Goal: Obtain resource: Download file/media

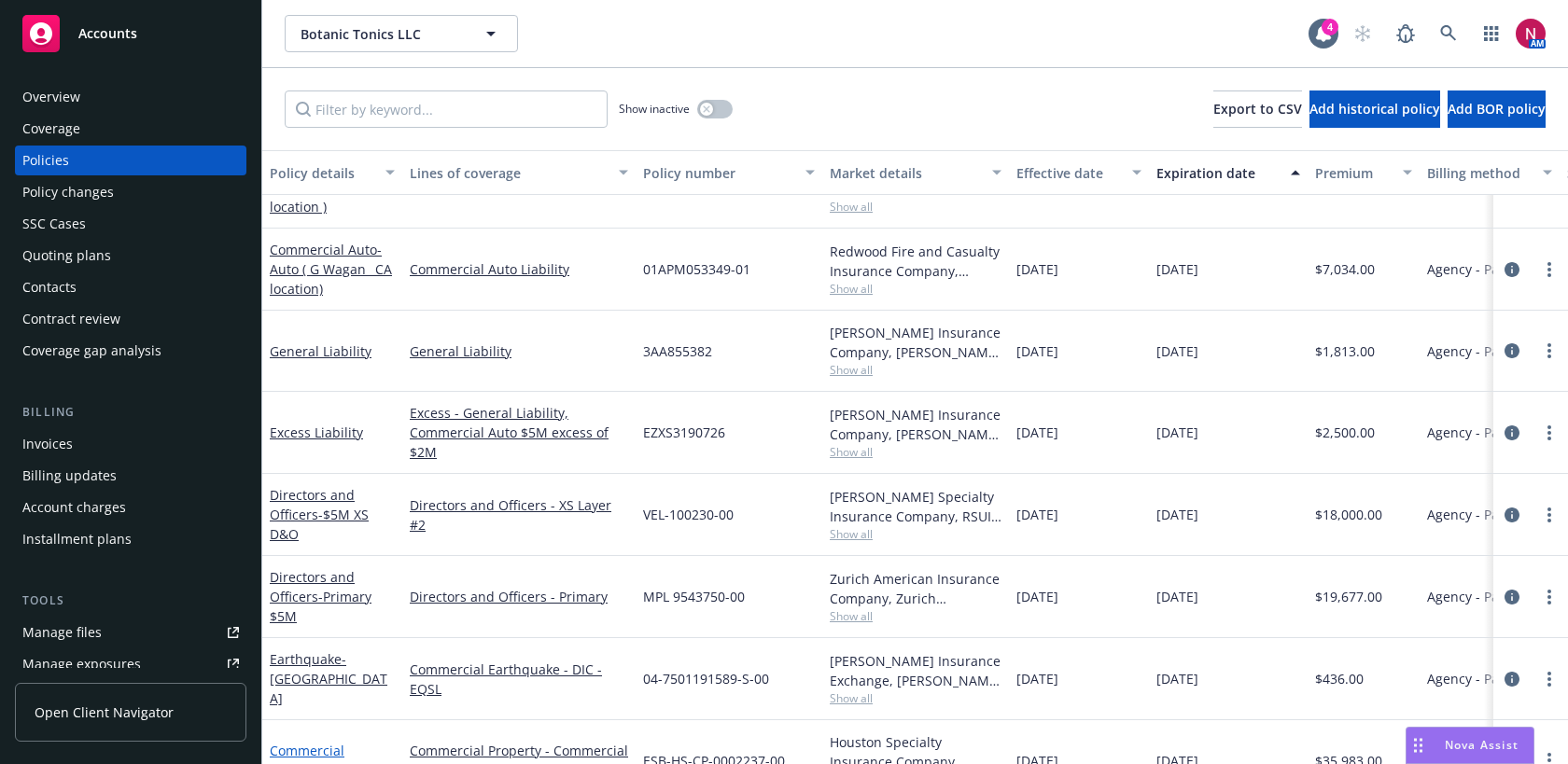
scroll to position [380, 0]
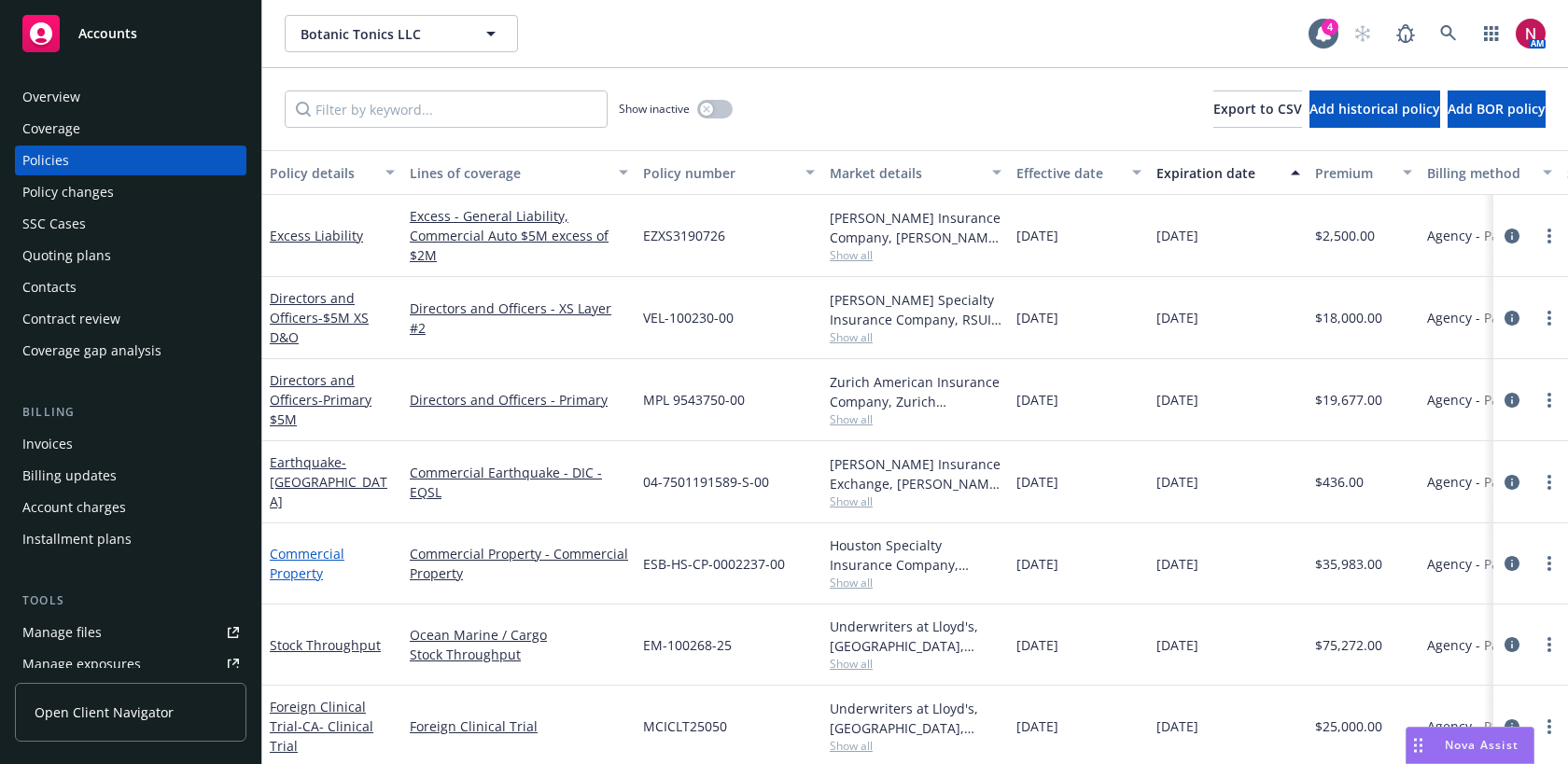
click at [307, 548] on link "Commercial Property" at bounding box center [308, 564] width 75 height 37
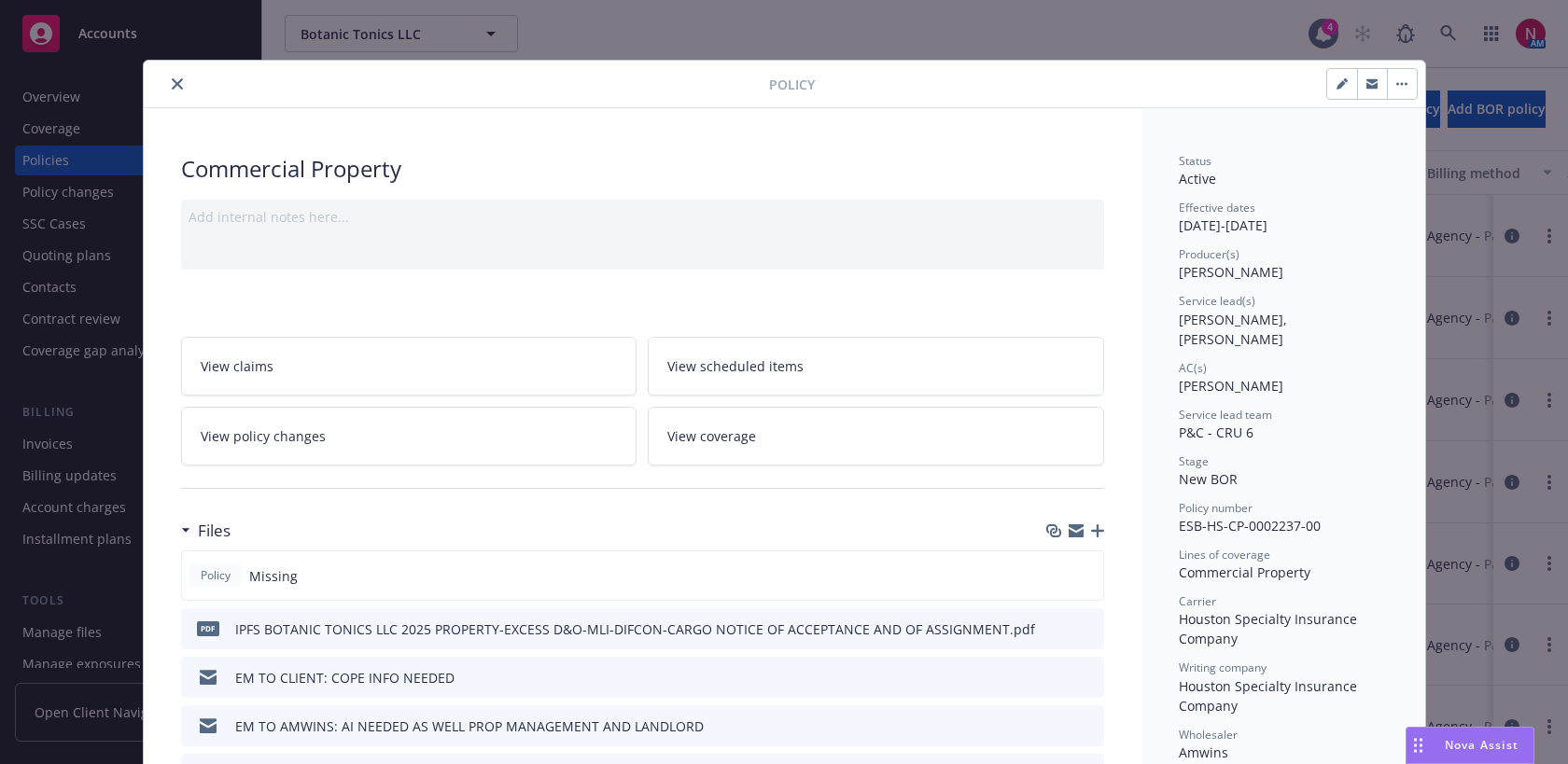
click at [174, 81] on icon "close" at bounding box center [177, 84] width 11 height 11
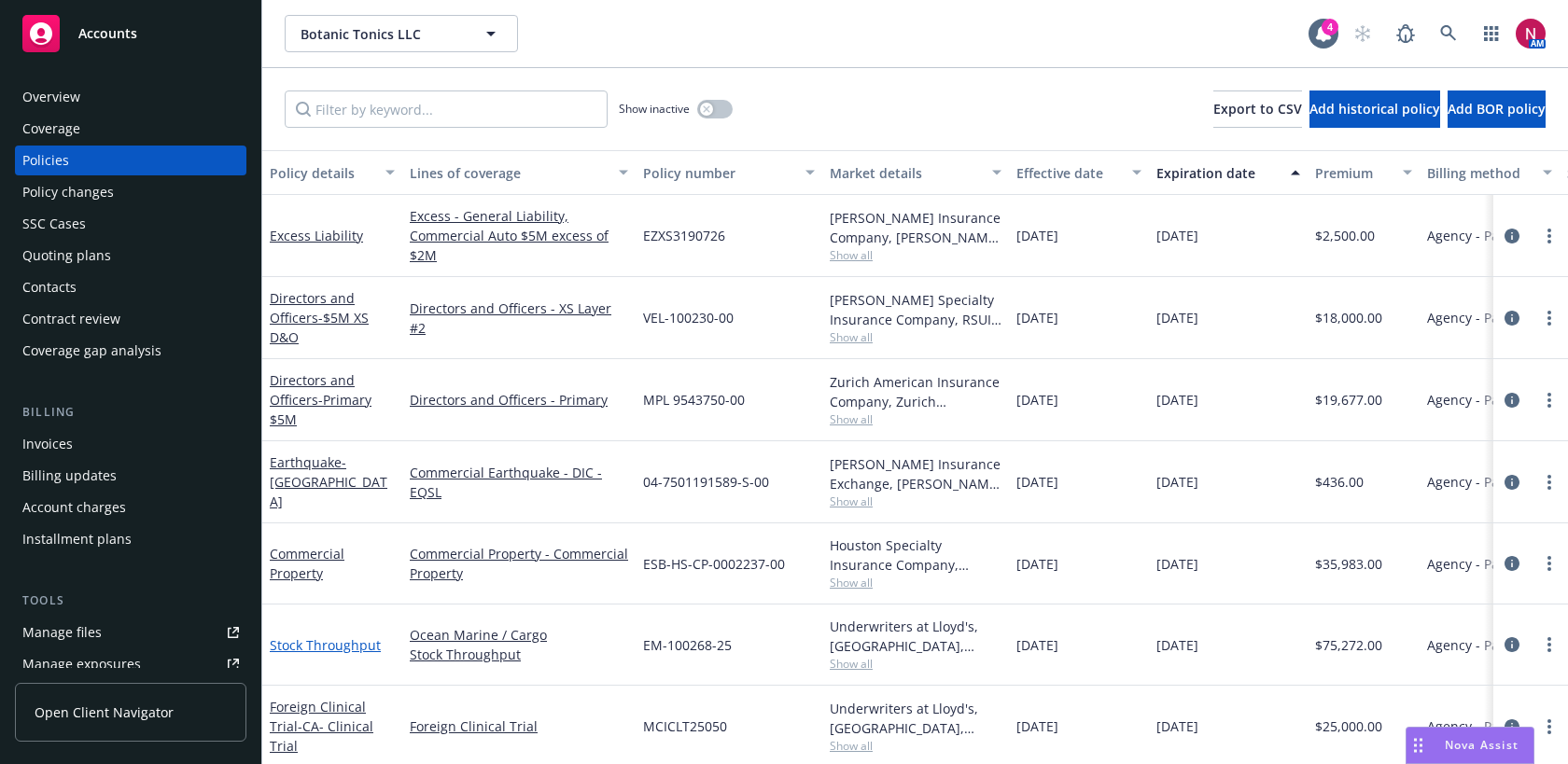
click at [323, 646] on link "Stock Throughput" at bounding box center [325, 646] width 111 height 18
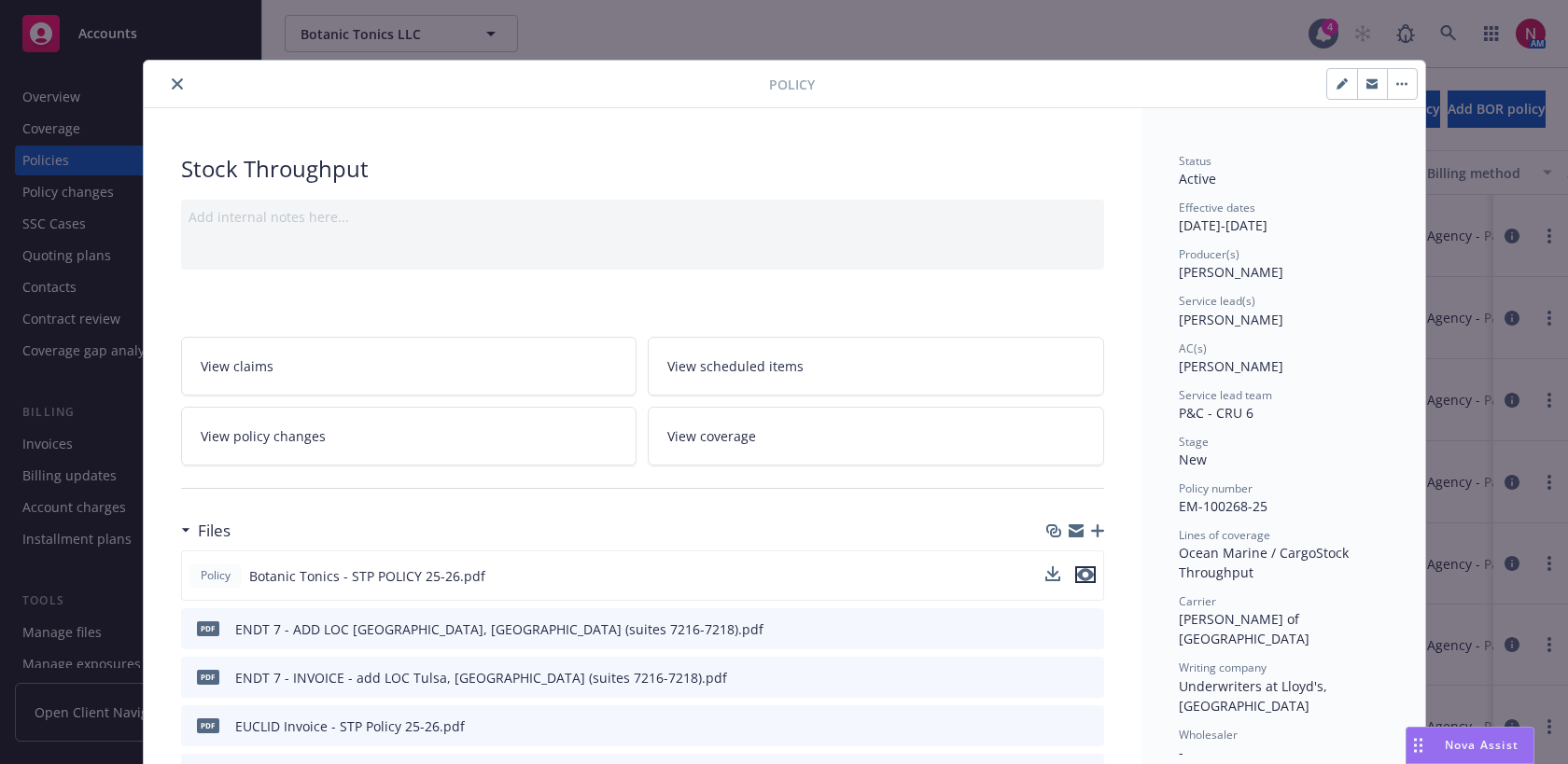
click at [1082, 576] on icon "preview file" at bounding box center [1085, 575] width 17 height 13
click at [174, 85] on icon "close" at bounding box center [177, 84] width 11 height 11
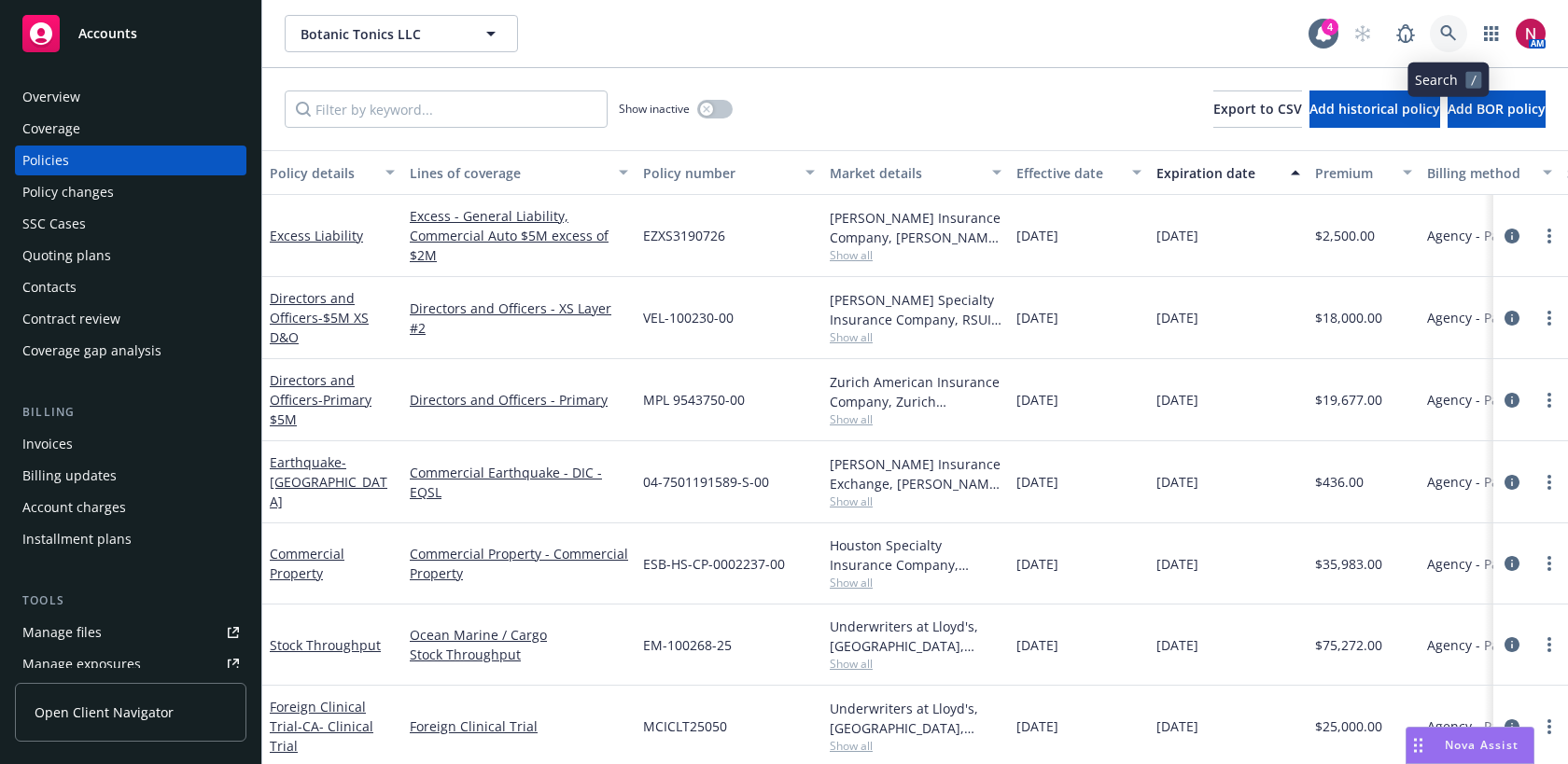
click at [1435, 31] on link at bounding box center [1449, 34] width 37 height 37
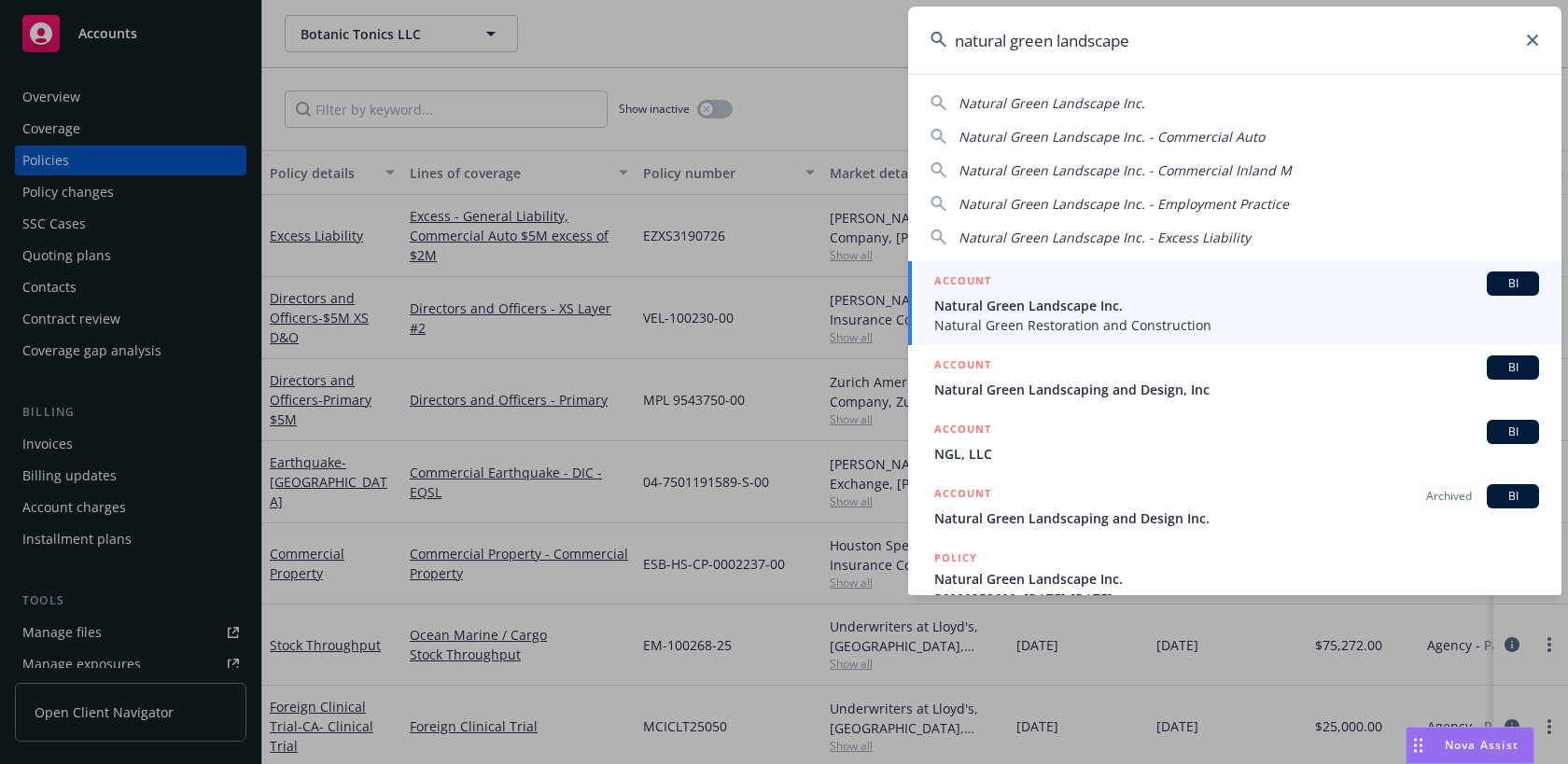
type input "natural green landscape"
click at [1178, 300] on span "Natural Green Landscape Inc." at bounding box center [1237, 306] width 605 height 20
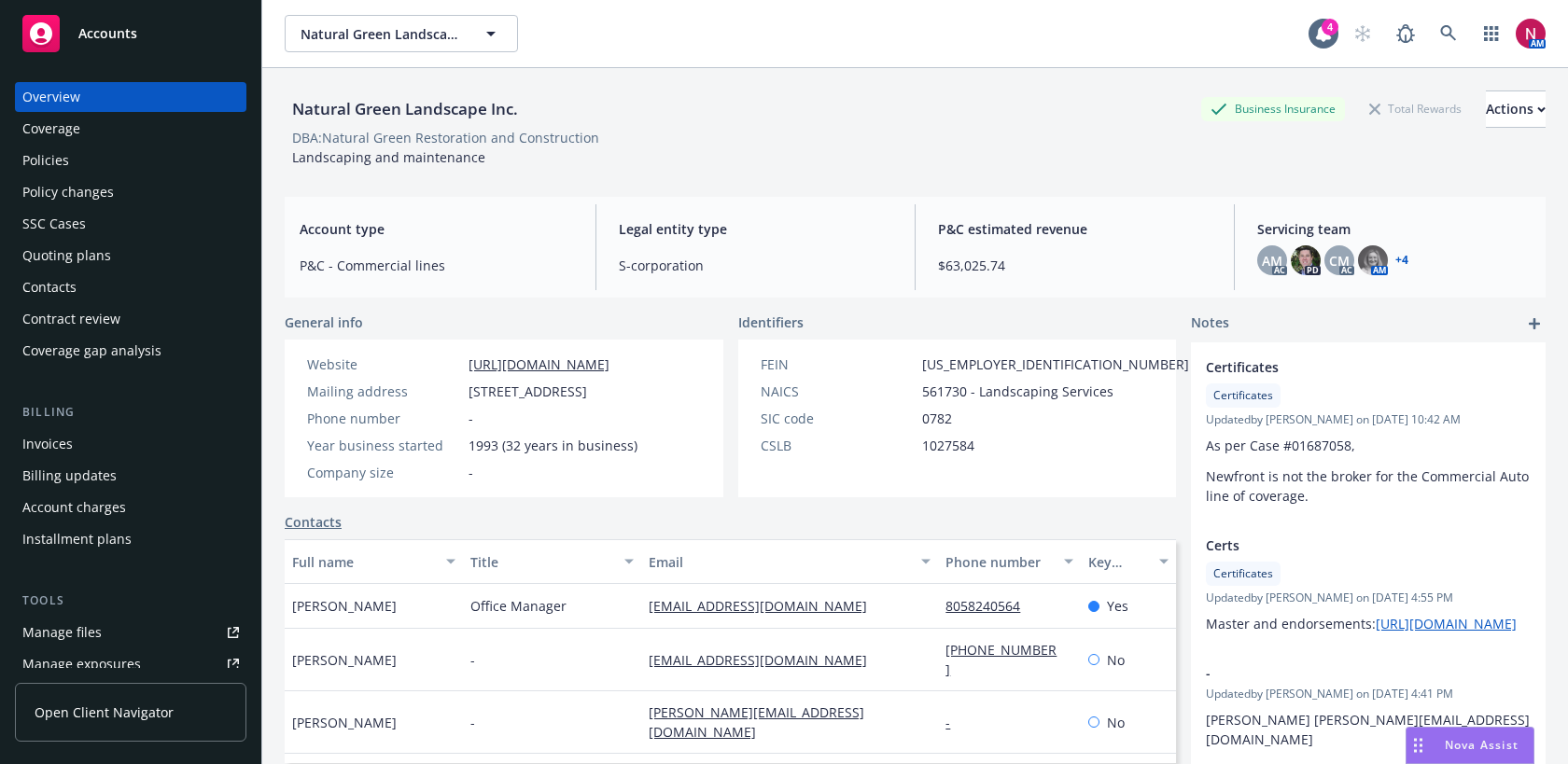
click at [134, 256] on div "Quoting plans" at bounding box center [131, 255] width 217 height 30
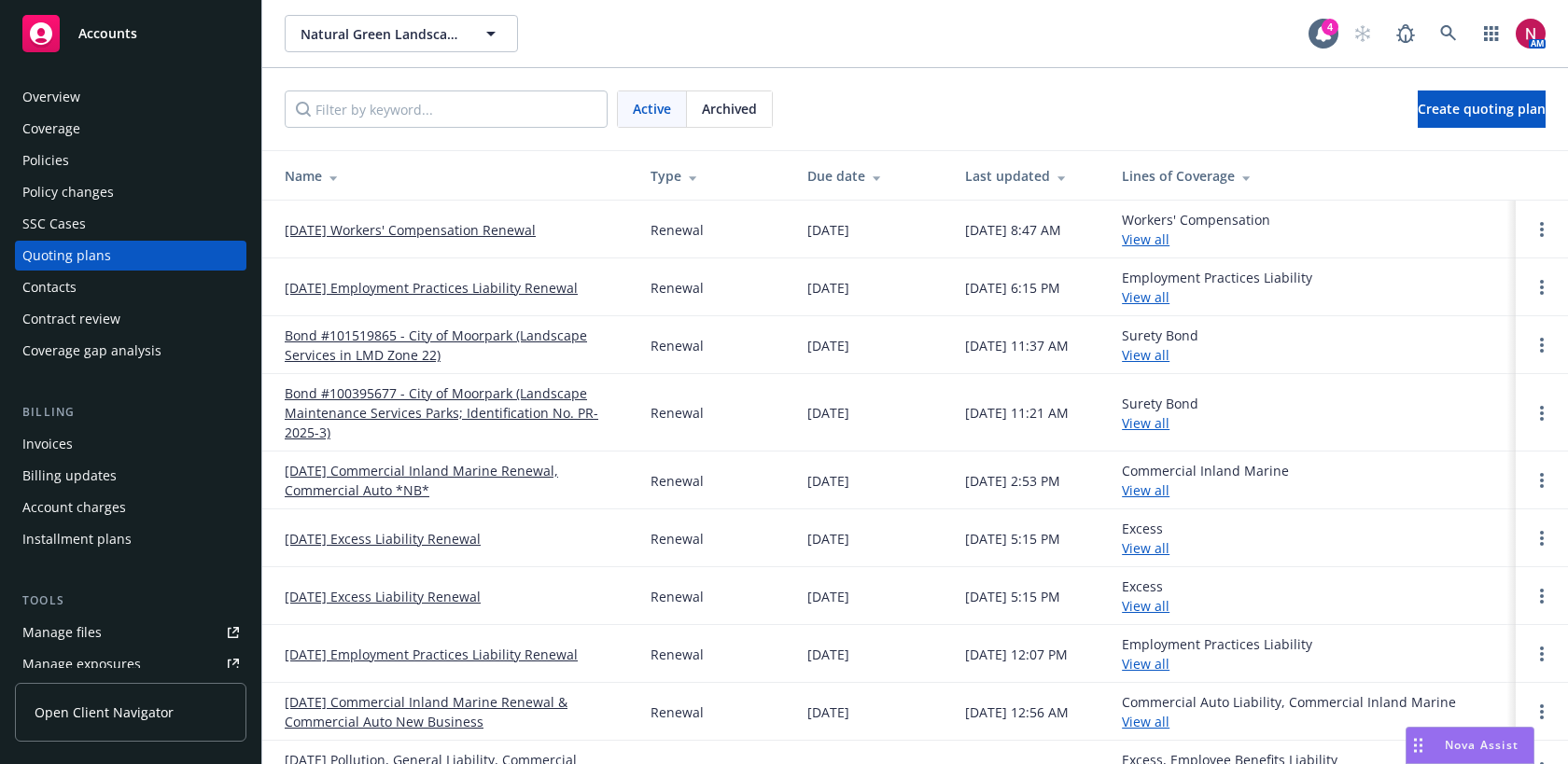
click at [133, 136] on div "Coverage" at bounding box center [131, 128] width 217 height 30
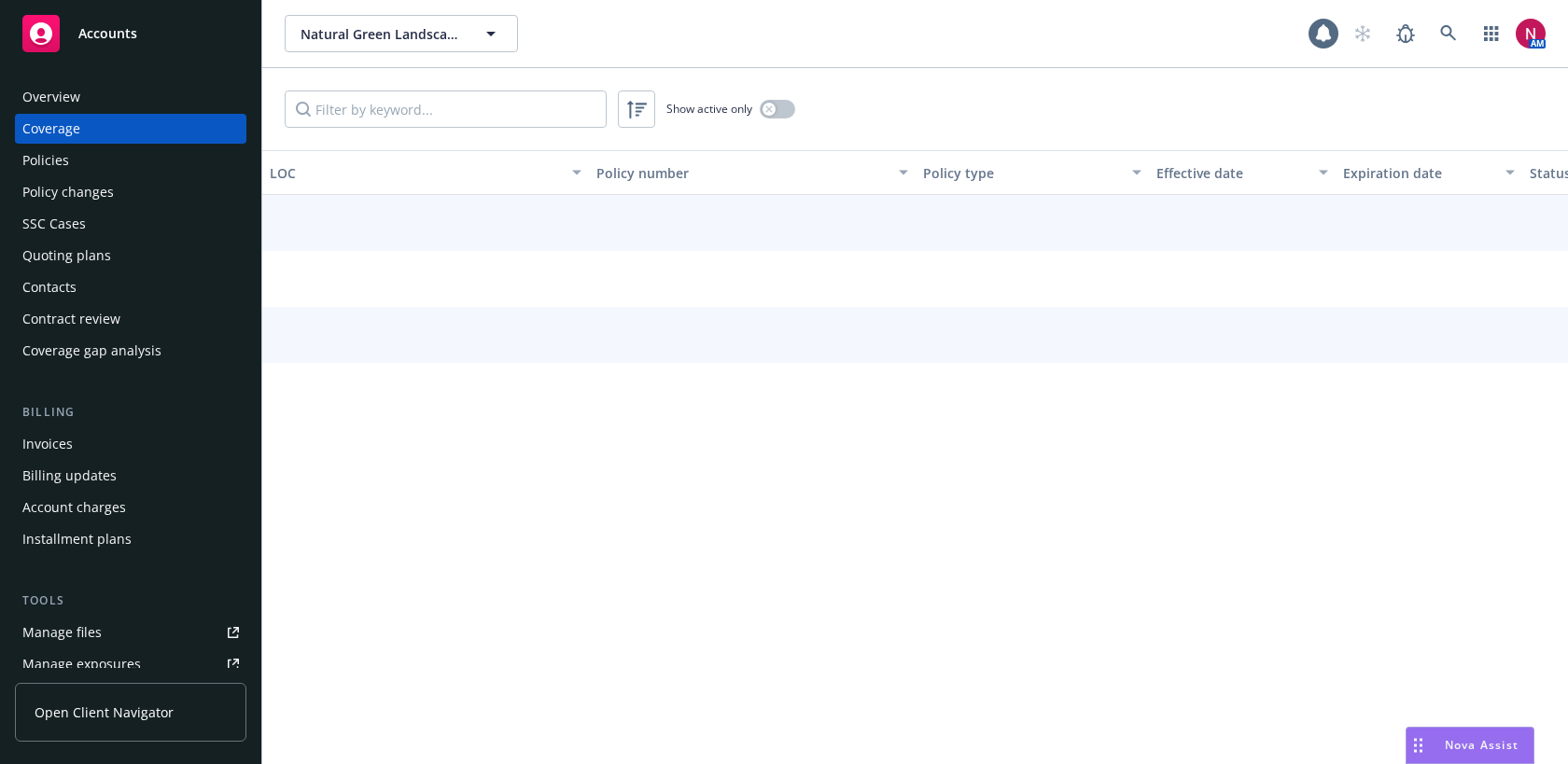
click at [133, 160] on div "Policies" at bounding box center [131, 161] width 217 height 30
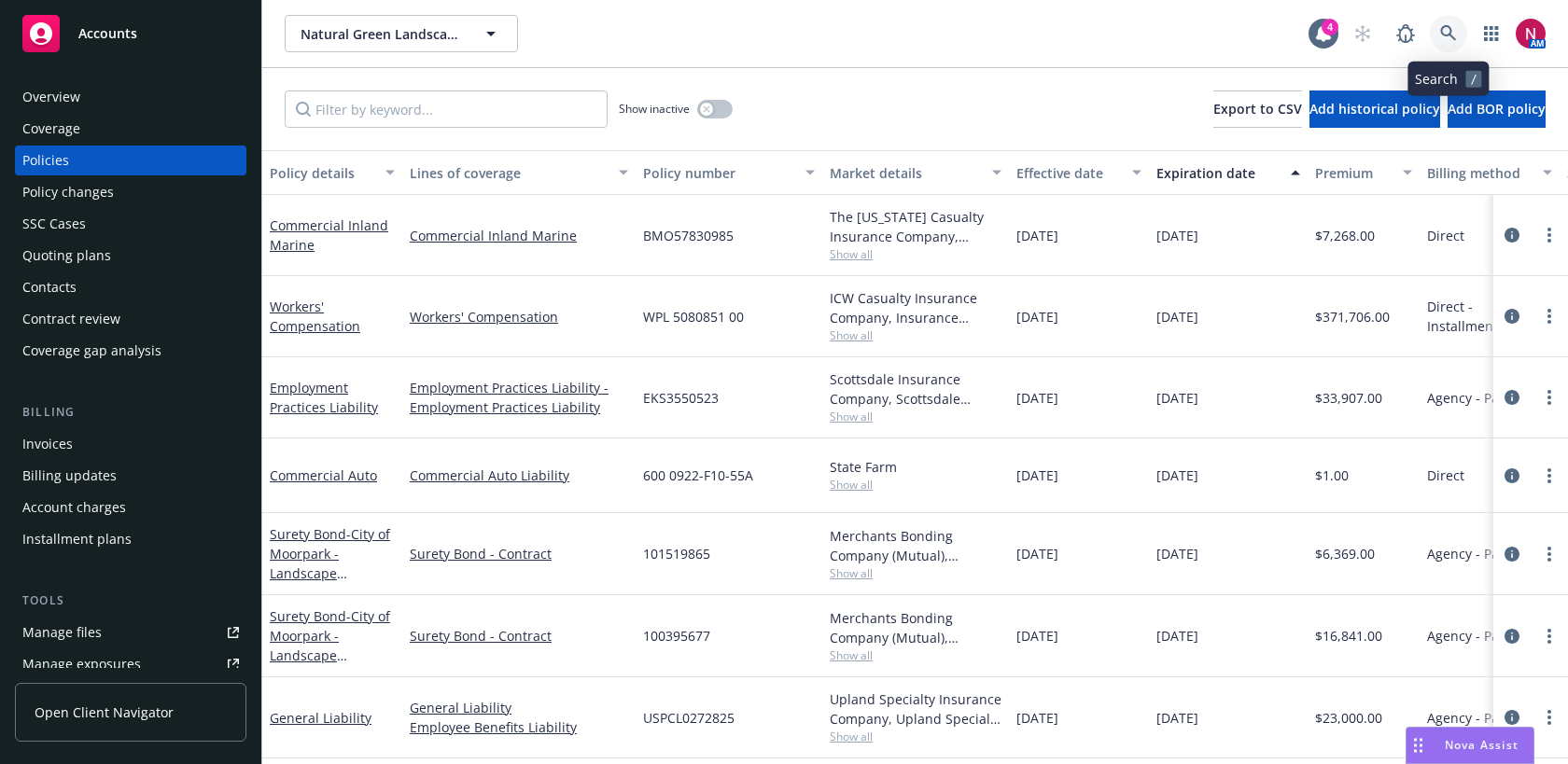
click at [1450, 29] on icon at bounding box center [1449, 34] width 16 height 16
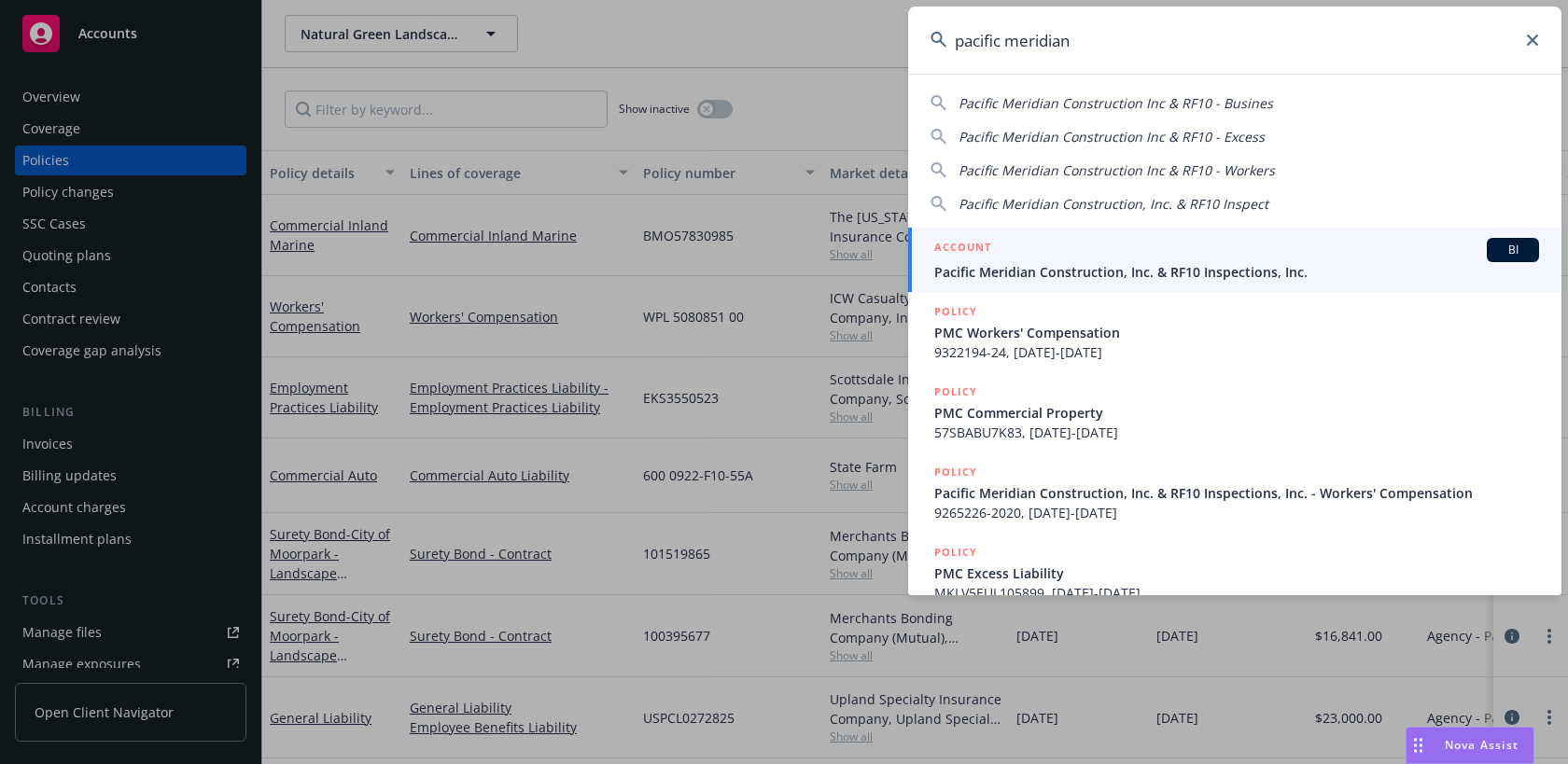
type input "pacific meridian"
click at [1147, 282] on link "ACCOUNT BI Pacific Meridian Construction, Inc. & RF10 Inspections, Inc." at bounding box center [1235, 259] width 654 height 64
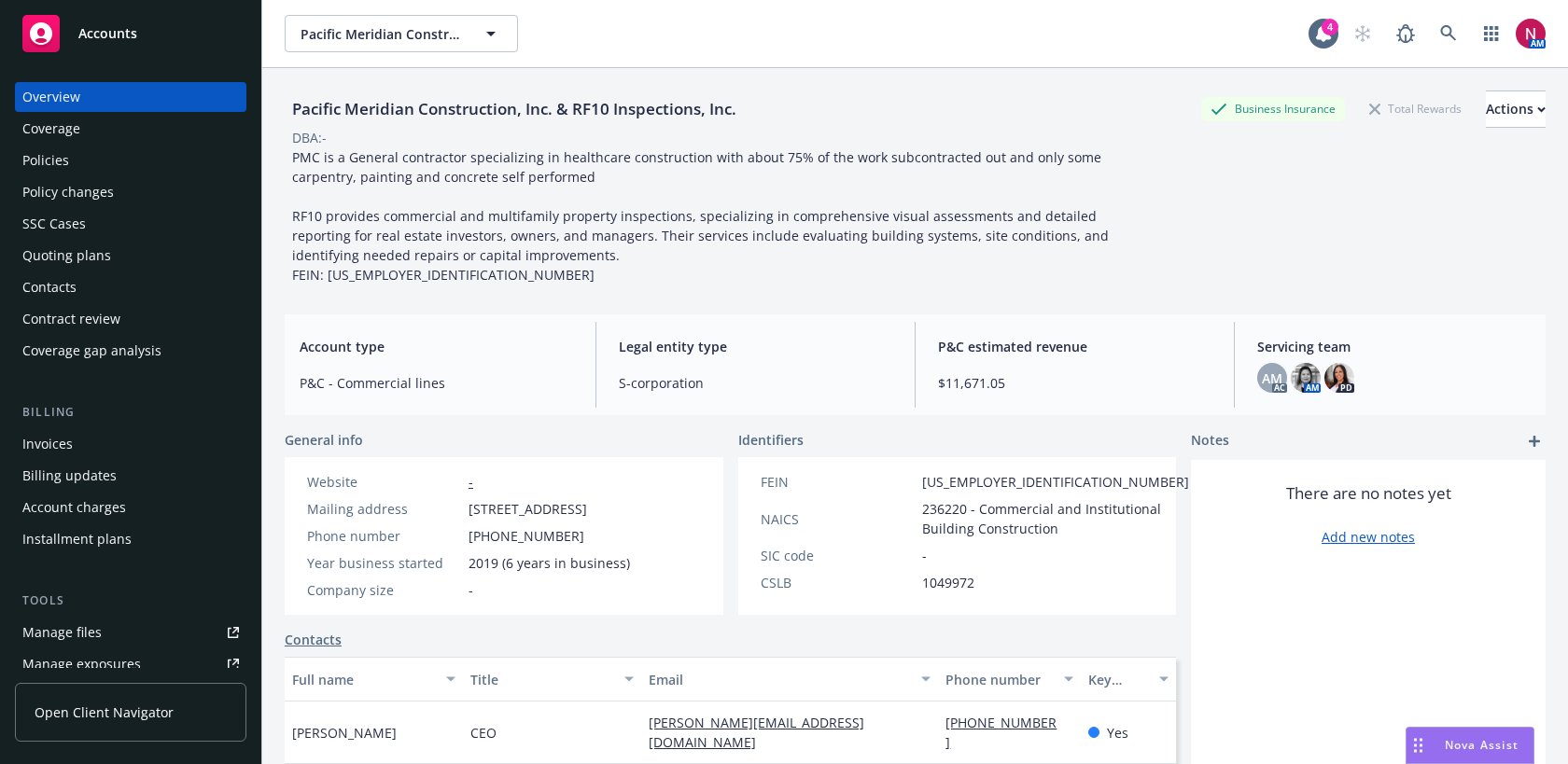
click at [93, 244] on div "Quoting plans" at bounding box center [67, 255] width 89 height 30
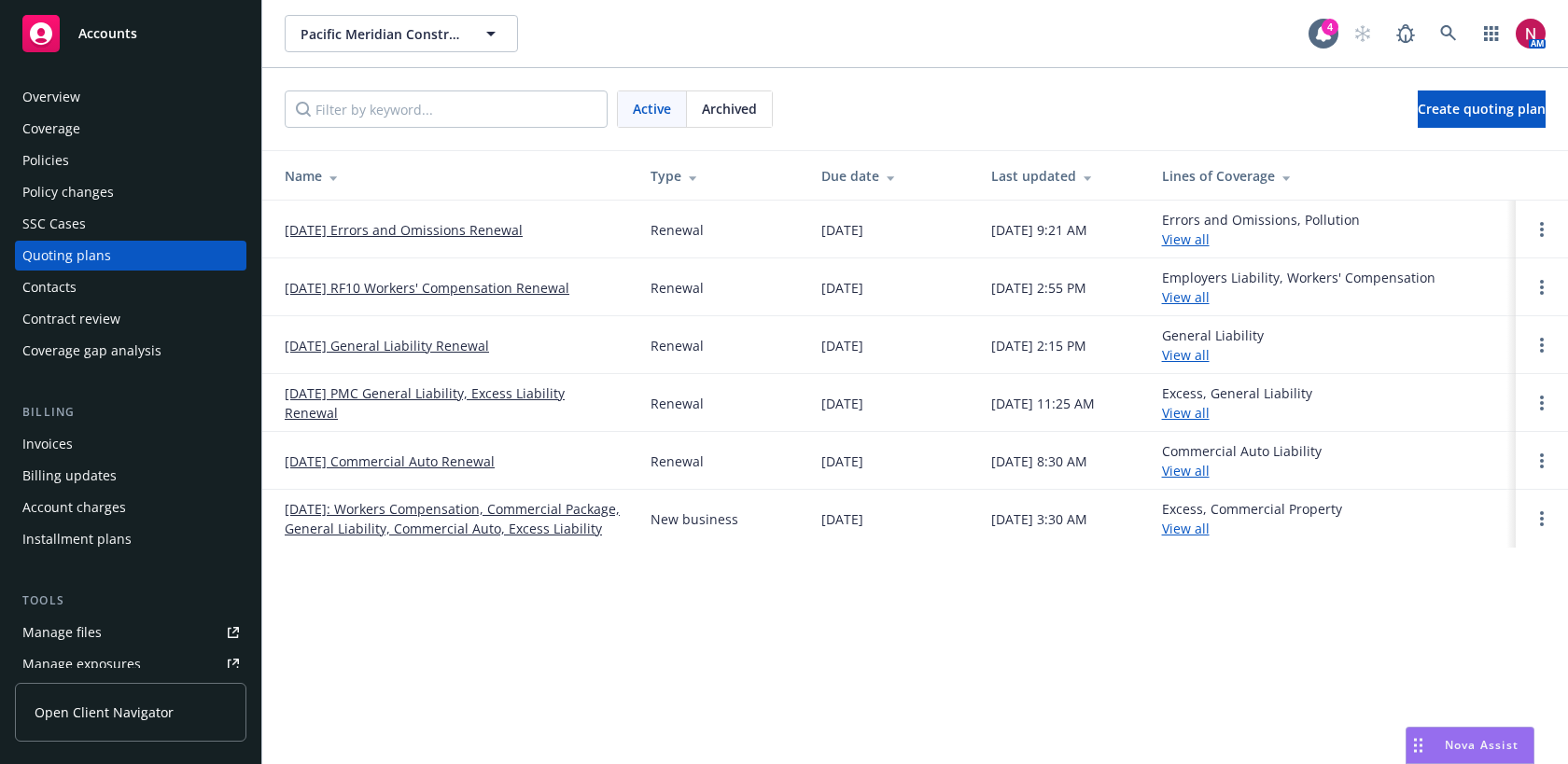
click at [60, 161] on div "Policies" at bounding box center [45, 161] width 46 height 30
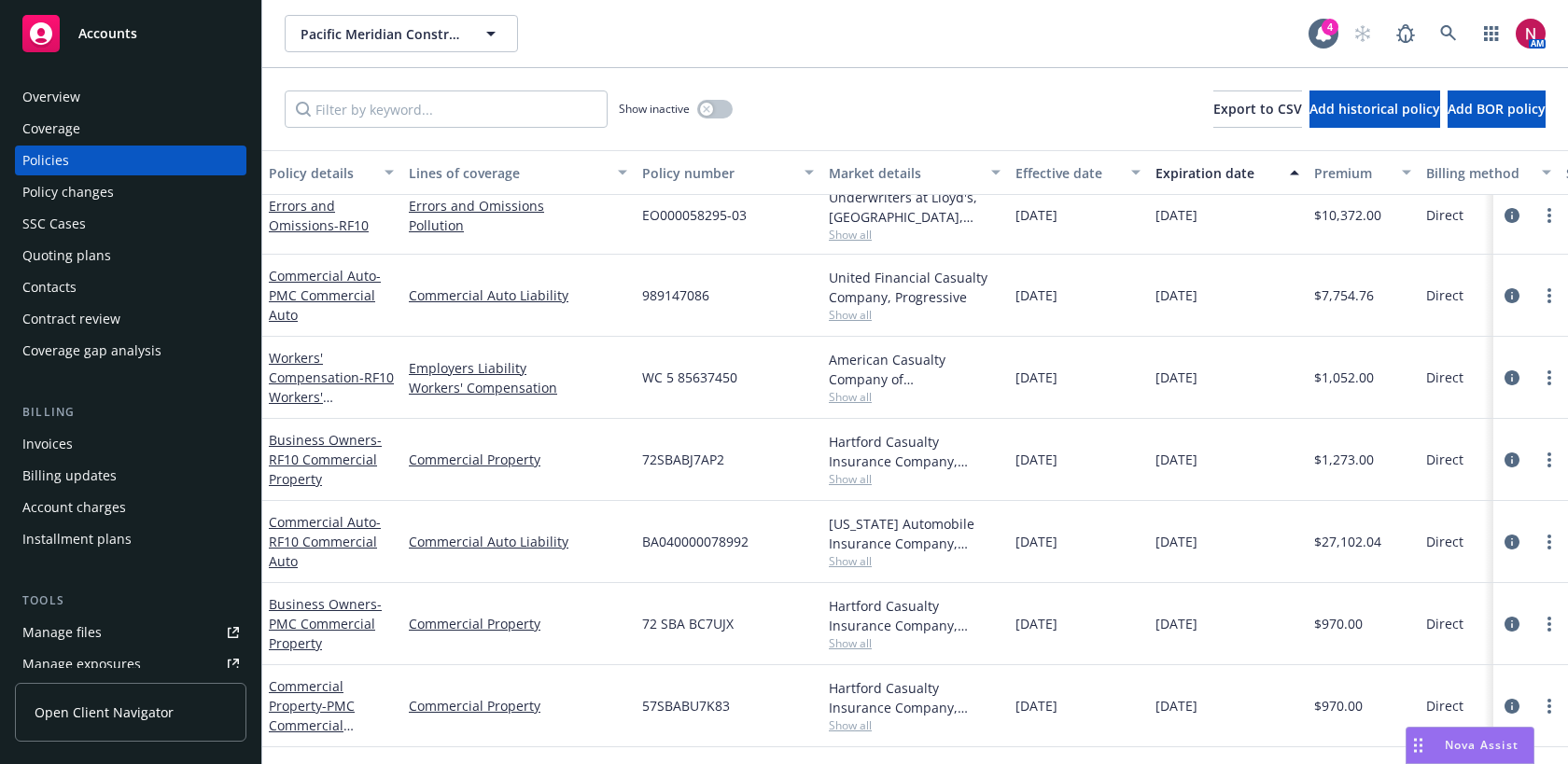
scroll to position [0, 1]
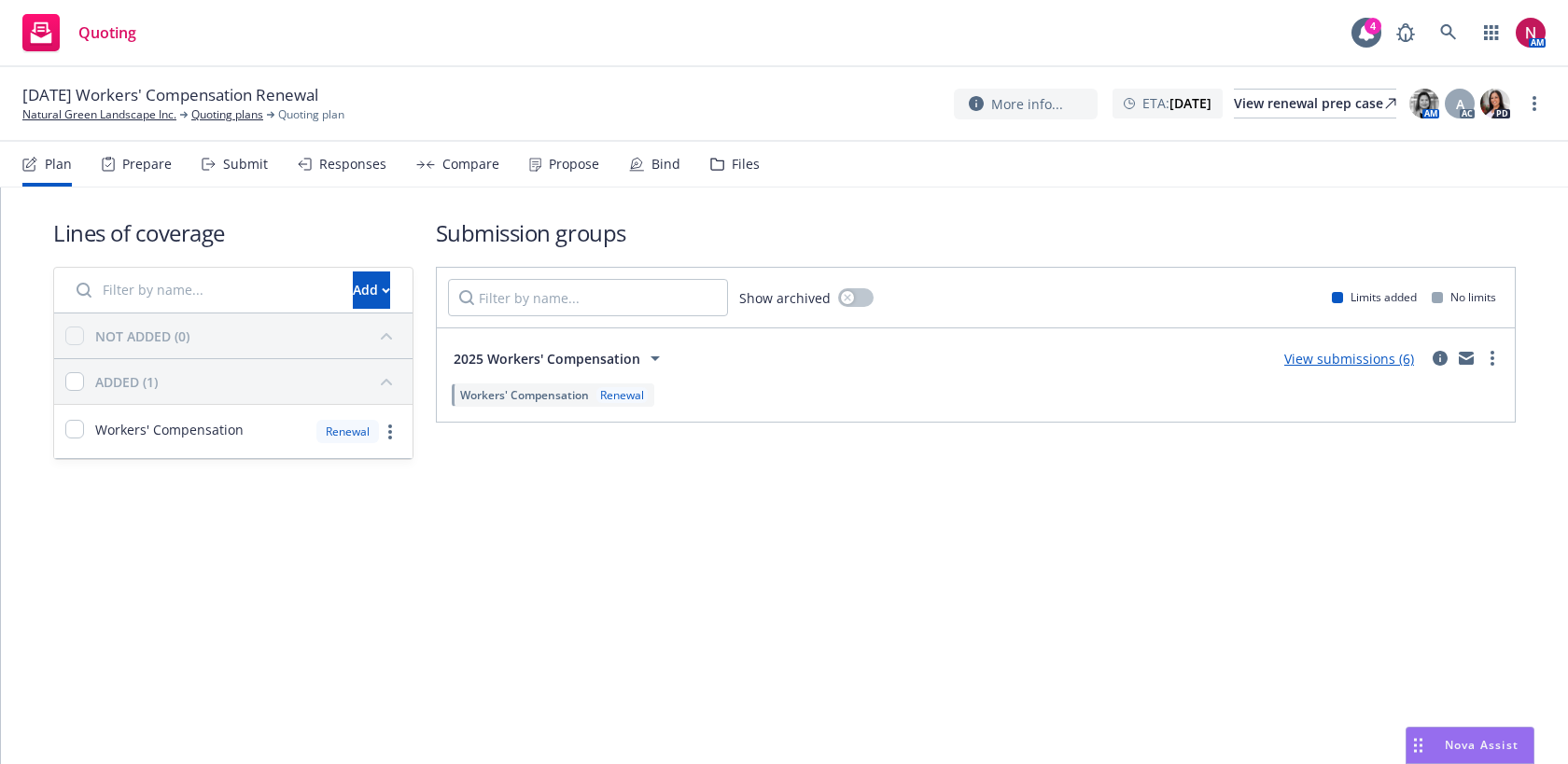
click at [756, 165] on nav "Plan Prepare Submit Responses Compare Propose Bind Files" at bounding box center [784, 164] width 1524 height 44
click at [732, 171] on div "Files" at bounding box center [746, 164] width 28 height 15
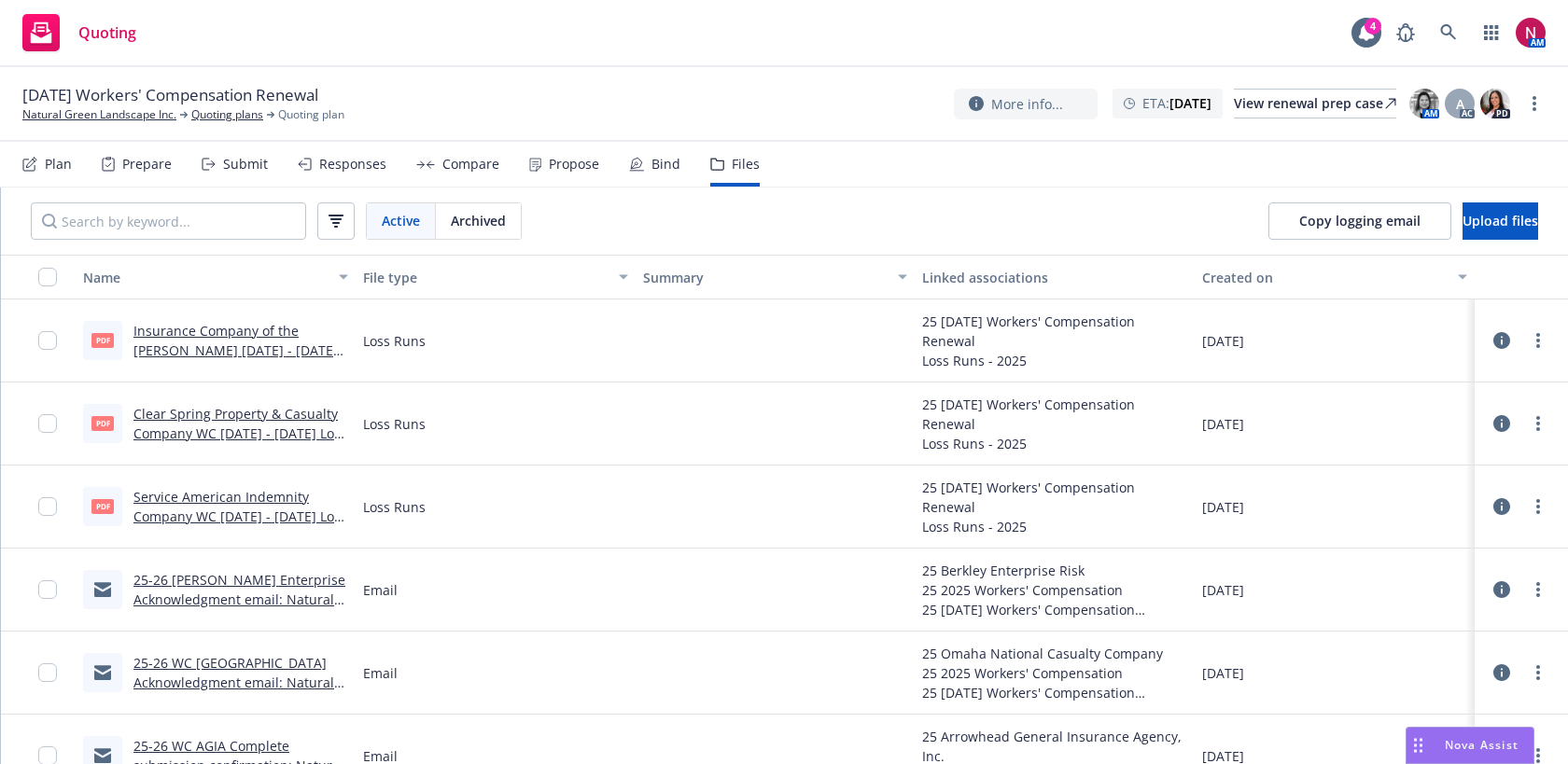
click at [260, 349] on link "Insurance Company of the West WC 2024 - 2025 Loss Runs - Valued 2025-08-07.pdf" at bounding box center [235, 351] width 204 height 57
click at [277, 414] on link "Clear Spring Property & Casualty Company WC 2022 - 2023 Loss Runs - Valued 2025…" at bounding box center [240, 434] width 214 height 57
click at [247, 499] on link "Service American Indemnity Company WC 2023 - 2024 Loss Runs - Valued 2025-08-08…" at bounding box center [240, 517] width 214 height 57
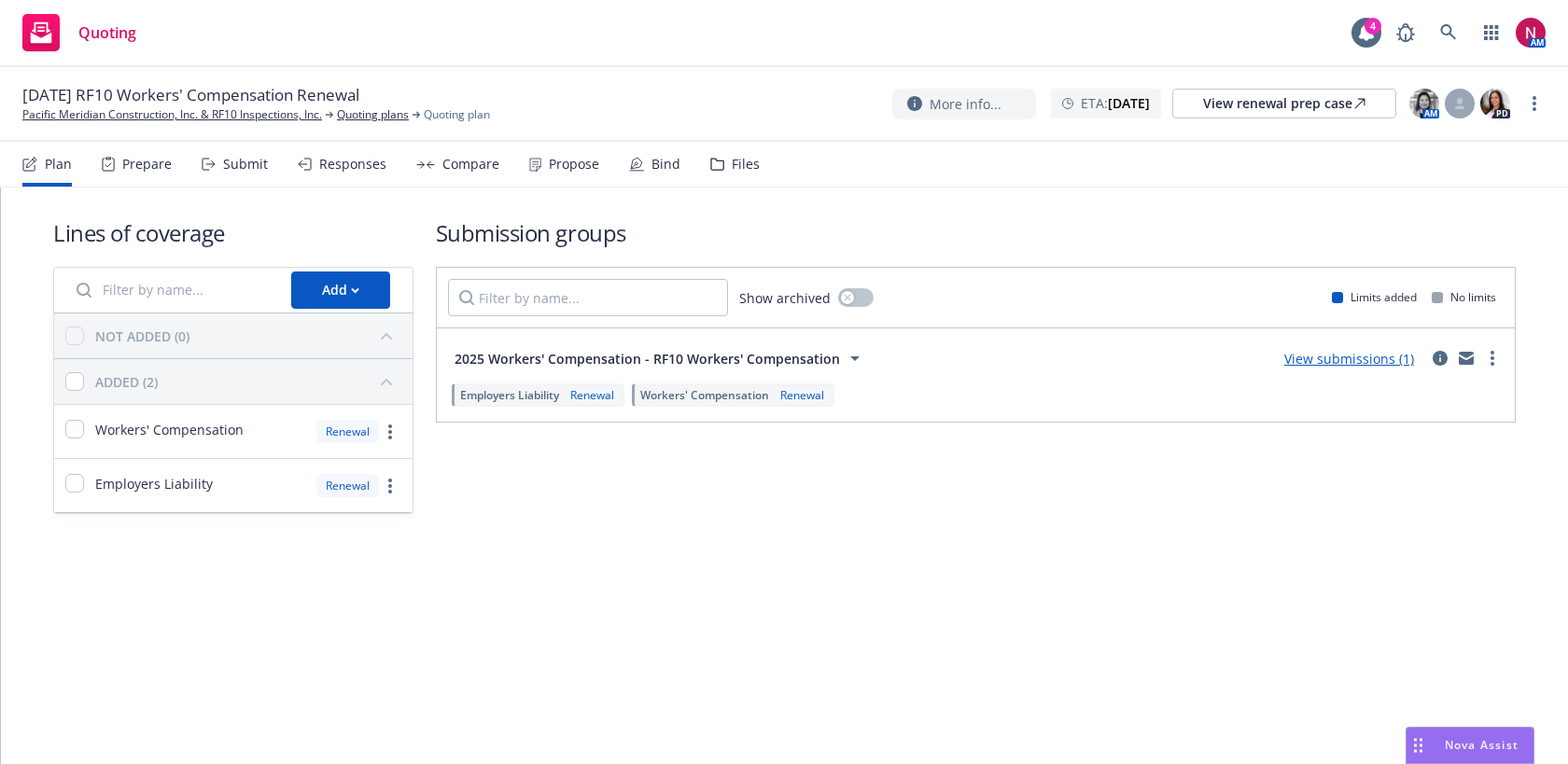
click at [724, 161] on div "Files" at bounding box center [735, 164] width 49 height 44
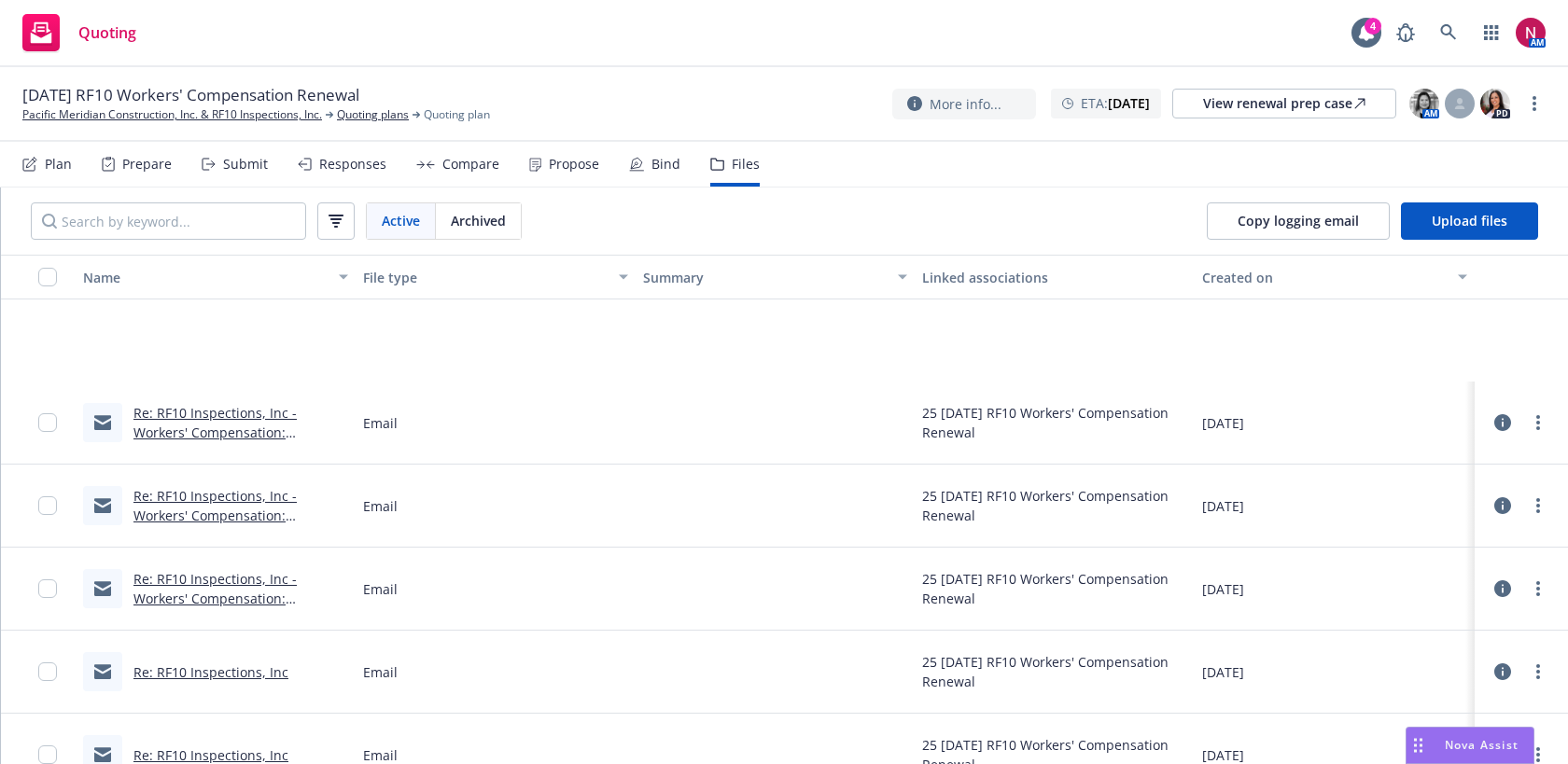
scroll to position [363, 0]
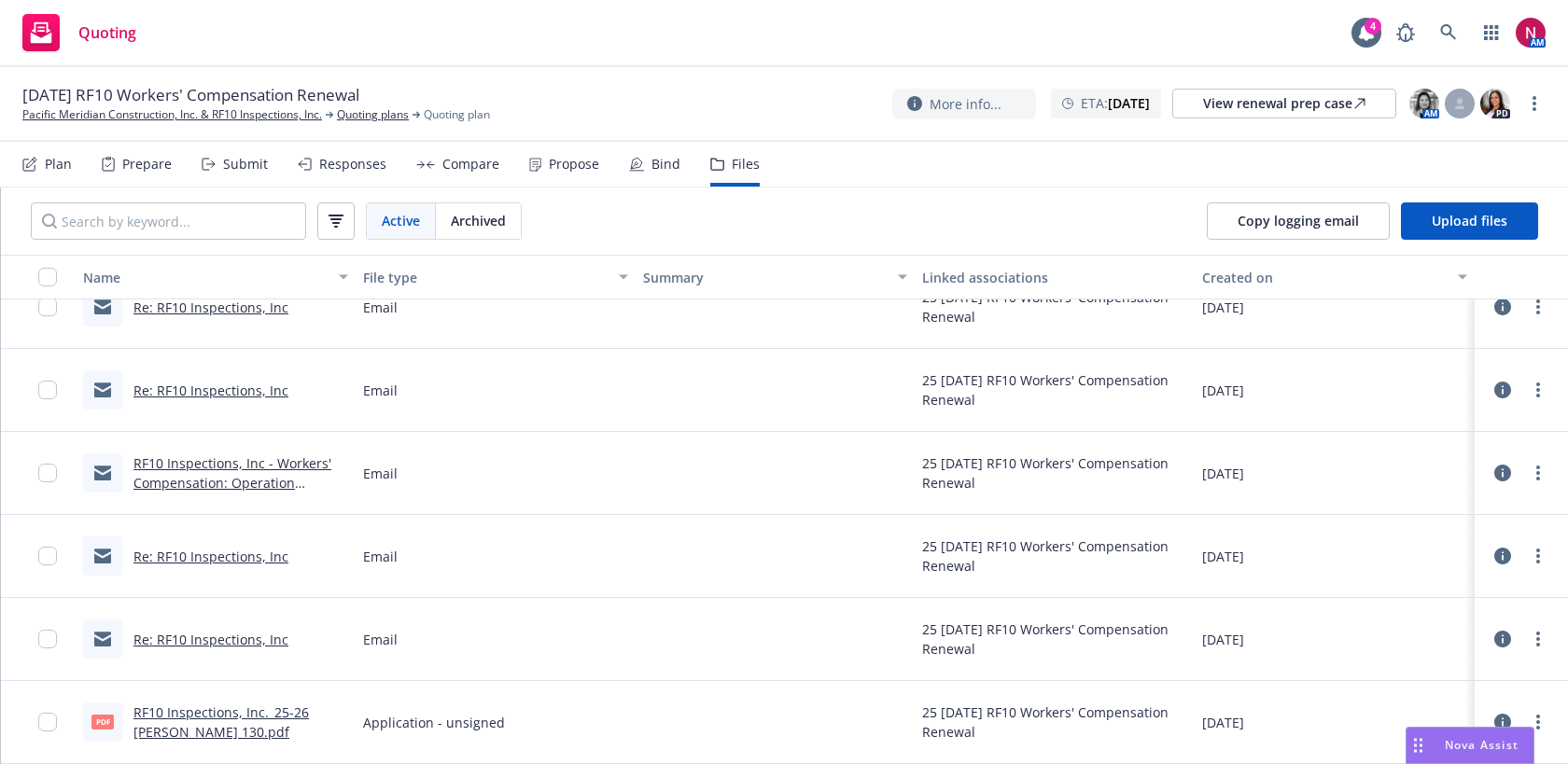
click at [249, 709] on link "RF10 Inspections, Inc._25-26 [PERSON_NAME] 130.pdf" at bounding box center [221, 723] width 176 height 37
click at [1539, 716] on circle "more" at bounding box center [1538, 717] width 4 height 4
click at [1452, 615] on link "Download" at bounding box center [1456, 609] width 185 height 37
